Goal: Find specific page/section: Find specific page/section

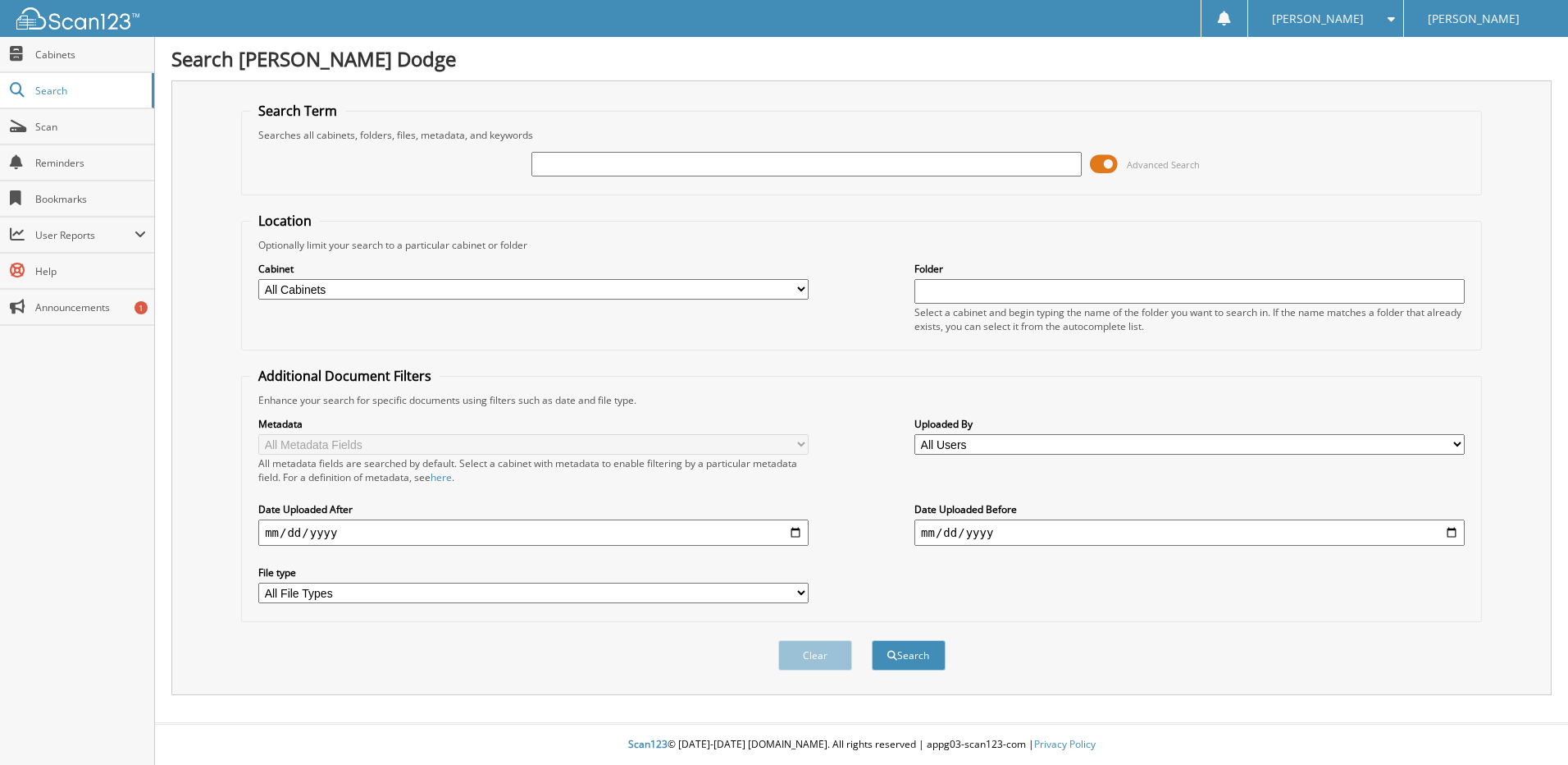
click at [622, 162] on input "text" at bounding box center [806, 164] width 551 height 25
type input "c12060"
click at [871, 640] on button "Search" at bounding box center [908, 655] width 74 height 30
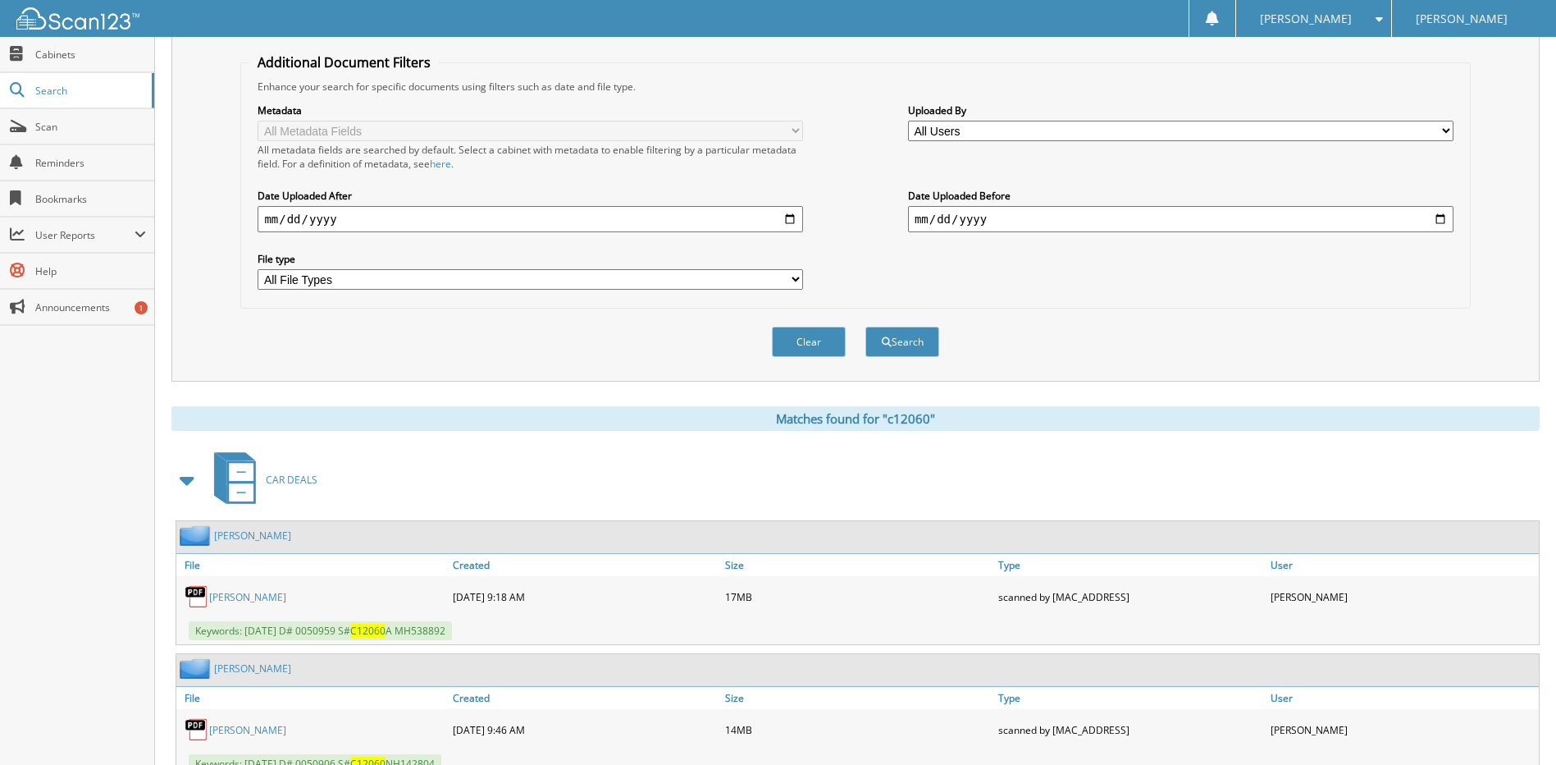
scroll to position [377, 0]
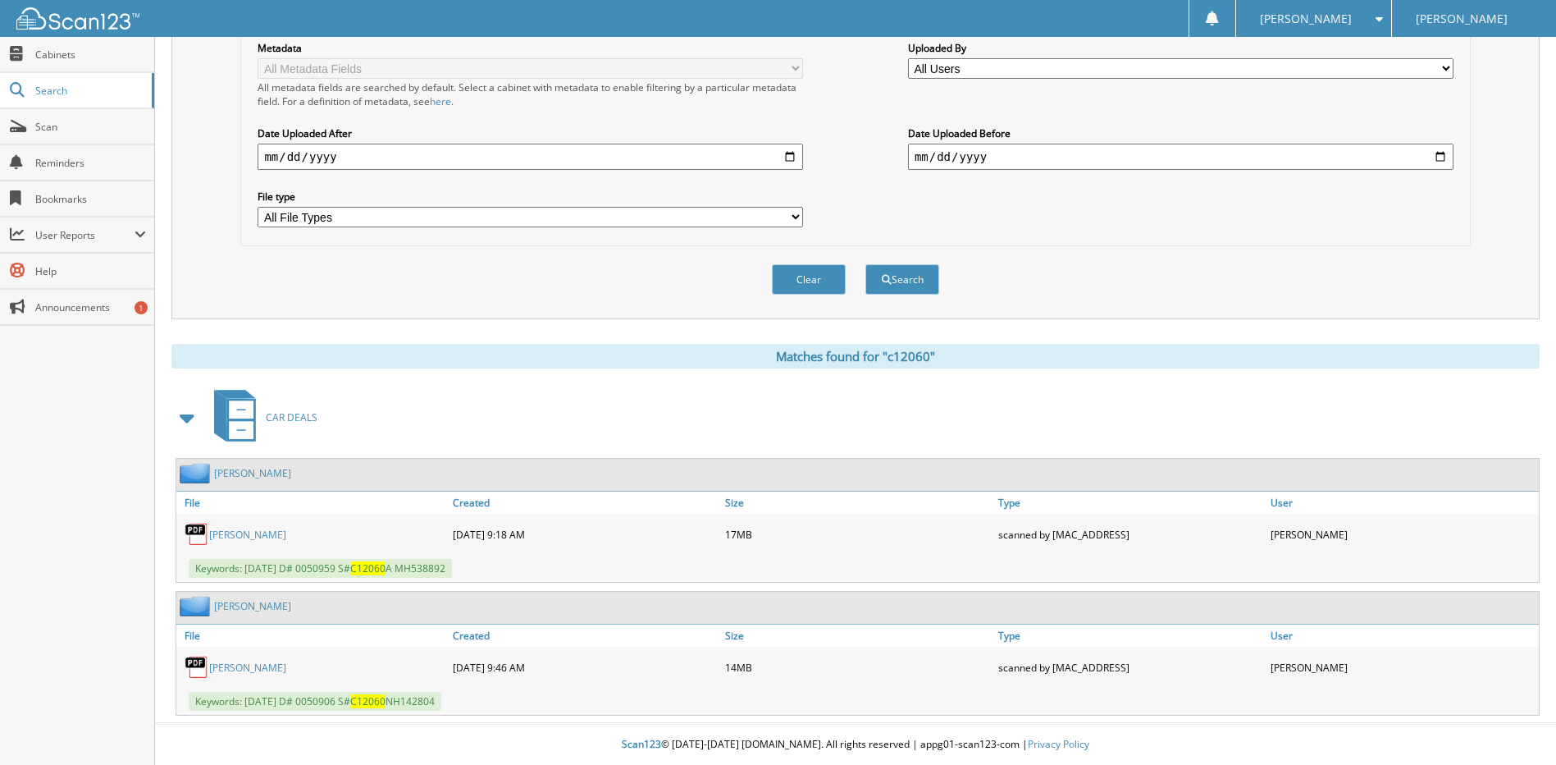
click at [237, 669] on link "ZAMORA, LUIS F." at bounding box center [247, 667] width 77 height 14
